Goal: Complete application form

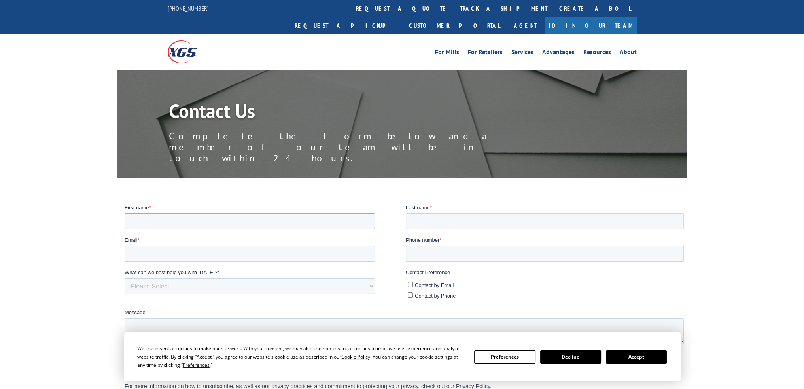
click at [187, 224] on input "First name *" at bounding box center [249, 221] width 250 height 16
type input "Kriscell"
click at [456, 219] on input "Last name *" at bounding box center [544, 221] width 278 height 16
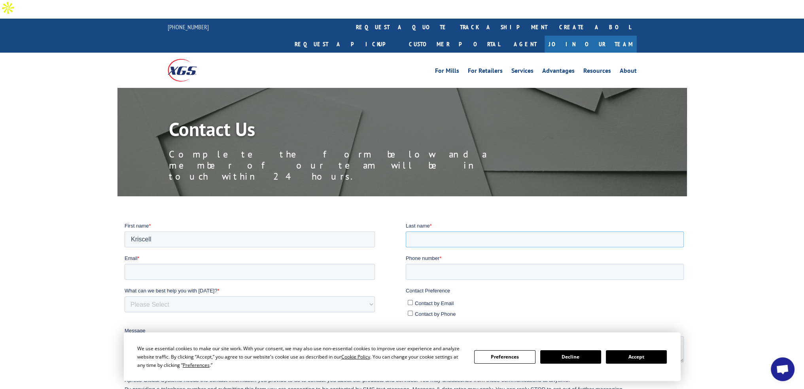
type input "[PERSON_NAME]"
click at [212, 268] on input "Email *" at bounding box center [249, 272] width 250 height 16
type input "[EMAIL_ADDRESS][PERSON_NAME][DOMAIN_NAME]"
click at [447, 272] on input "Phone number *" at bounding box center [544, 272] width 278 height 16
type input "8183191243"
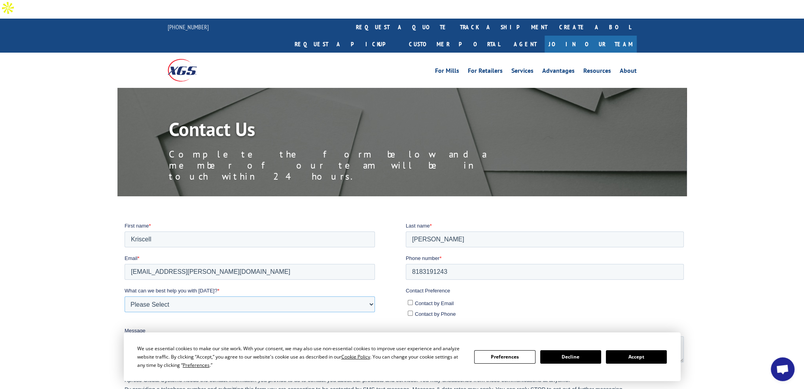
click at [274, 305] on select "Please Select Quoting, Opening New Account, or New Business Opportunity Shipmen…" at bounding box center [249, 304] width 250 height 16
select select "Sales"
click at [124, 296] on select "Please Select Quoting, Opening New Account, or New Business Opportunity Shipmen…" at bounding box center [249, 304] width 250 height 16
click at [409, 304] on input "Contact by Email" at bounding box center [409, 302] width 5 height 5
checkbox input "true"
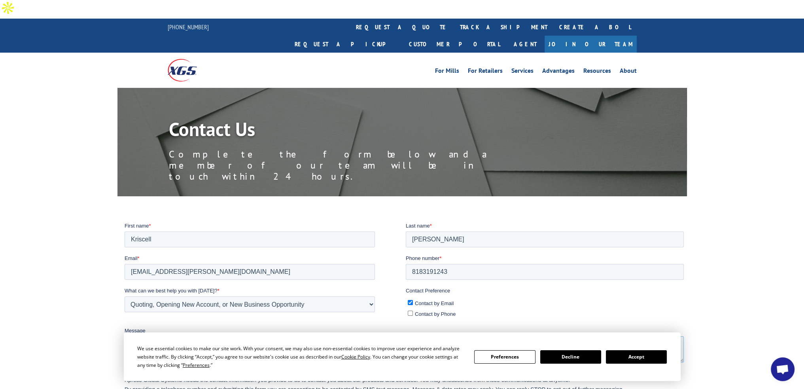
click at [391, 346] on textarea "Message" at bounding box center [403, 349] width 559 height 26
paste textarea "Hello, We’re a 3PL Company that needs trucking services to transfer goods from …"
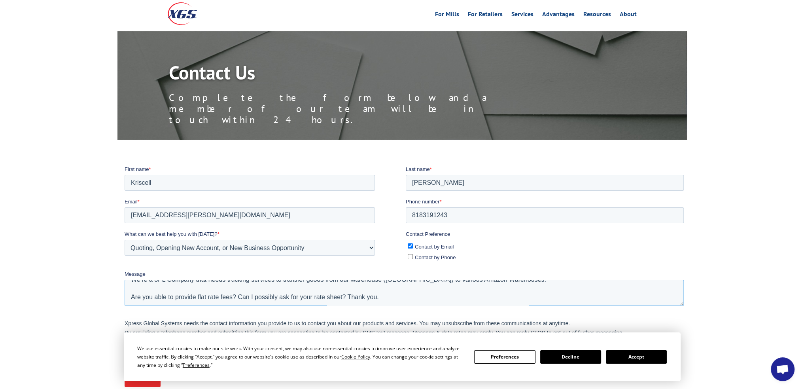
scroll to position [119, 0]
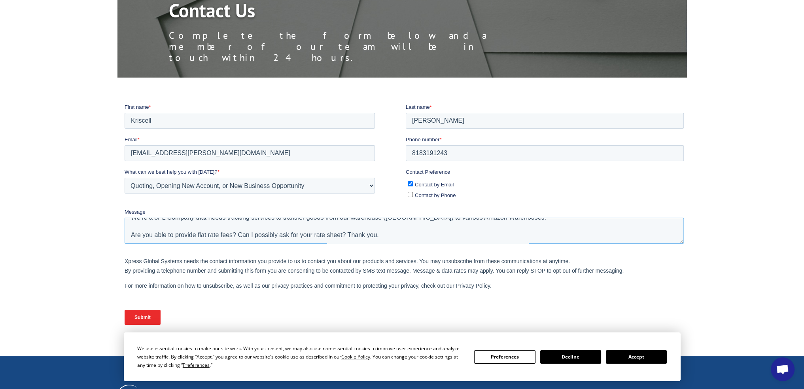
type textarea "Hello, We’re a 3PL Company that needs trucking services to transfer goods from …"
click at [146, 317] on input "Submit" at bounding box center [142, 317] width 36 height 15
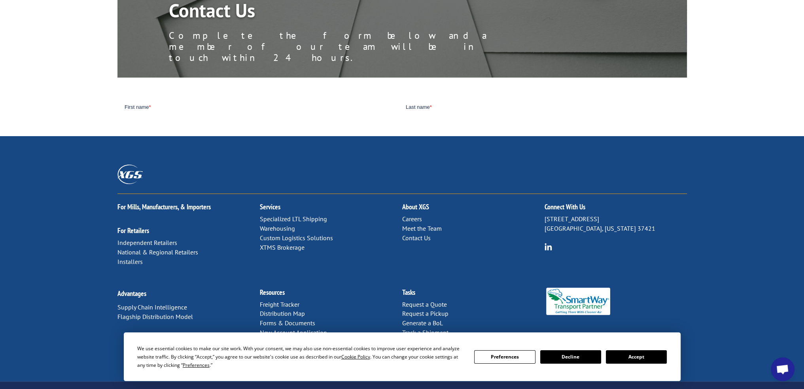
scroll to position [75, 0]
